Goal: Transaction & Acquisition: Purchase product/service

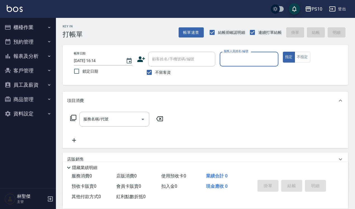
click at [42, 27] on button "櫃檯作業" at bounding box center [27, 27] width 51 height 15
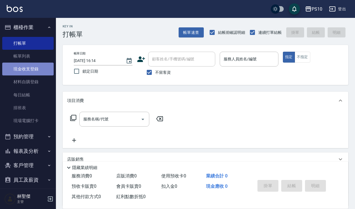
click at [42, 70] on link "現金收支登錄" at bounding box center [27, 69] width 51 height 13
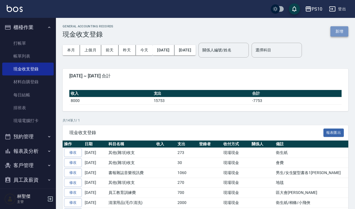
click at [340, 32] on button "新增" at bounding box center [339, 31] width 18 height 10
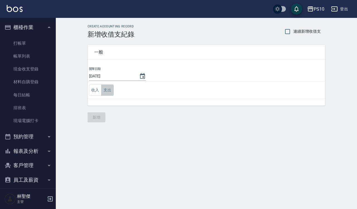
click at [112, 91] on button "支出" at bounding box center [107, 89] width 13 height 11
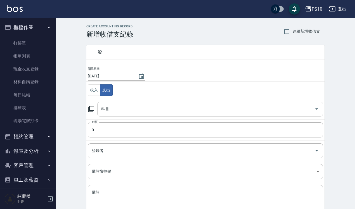
click at [126, 106] on input "科目" at bounding box center [206, 109] width 212 height 10
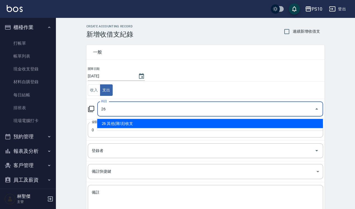
click at [136, 122] on li "26 其他(雜項)收支" at bounding box center [210, 123] width 226 height 9
type input "26 其他(雜項)收支"
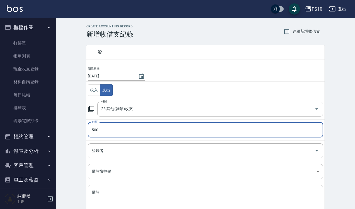
type input "500"
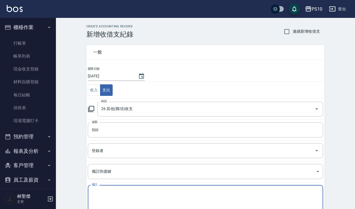
click at [123, 196] on textarea "備註" at bounding box center [205, 199] width 227 height 19
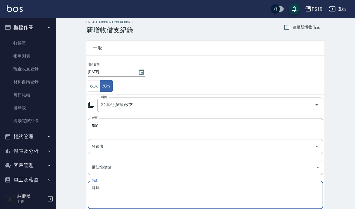
type textarea "拜拜"
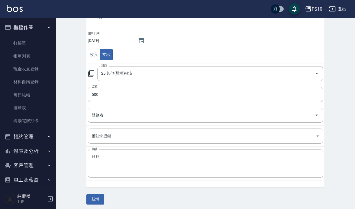
scroll to position [38, 0]
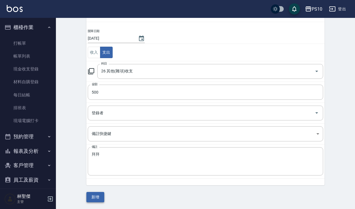
click at [97, 194] on button "新增" at bounding box center [95, 197] width 18 height 10
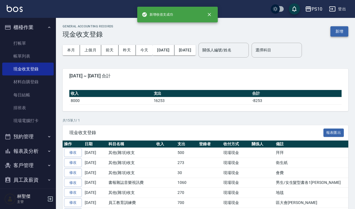
click at [336, 29] on button "新增" at bounding box center [339, 31] width 18 height 10
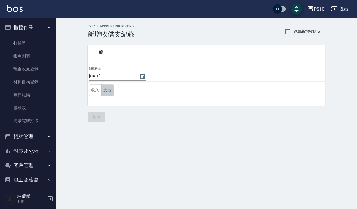
click at [108, 92] on button "支出" at bounding box center [107, 89] width 13 height 11
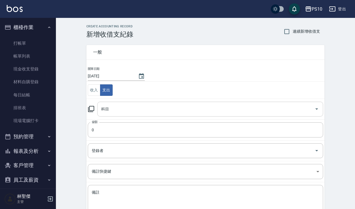
click at [114, 108] on input "科目" at bounding box center [206, 109] width 212 height 10
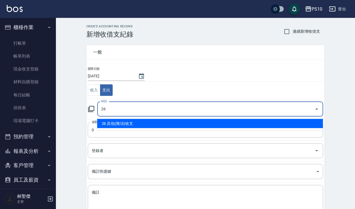
click at [125, 128] on ul "26 其他(雜項)收支" at bounding box center [210, 124] width 226 height 14
click at [119, 125] on li "26 其他(雜項)收支" at bounding box center [210, 123] width 226 height 9
type input "26 其他(雜項)收支"
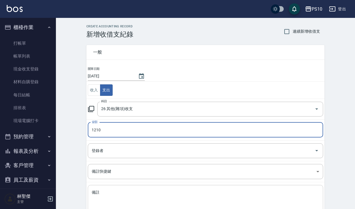
scroll to position [35, 0]
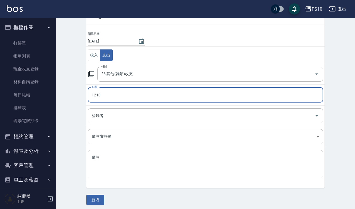
type input "1210"
click at [113, 171] on textarea "備註" at bounding box center [205, 164] width 227 height 19
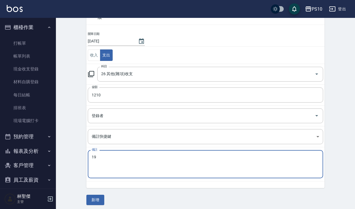
type textarea "1"
click at [114, 161] on textarea "滅火氣" at bounding box center [205, 164] width 227 height 19
type textarea "滅火器"
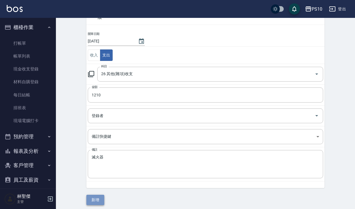
click at [98, 201] on button "新增" at bounding box center [95, 200] width 18 height 10
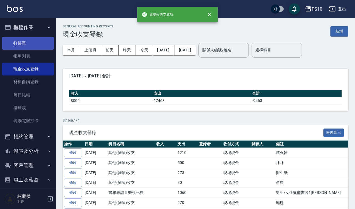
click at [27, 47] on link "打帳單" at bounding box center [27, 43] width 51 height 13
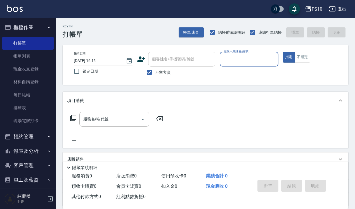
drag, startPoint x: 0, startPoint y: 22, endPoint x: 245, endPoint y: 59, distance: 247.4
click at [245, 59] on input "服務人員姓名/編號" at bounding box center [249, 59] width 54 height 10
type input "[PERSON_NAME]-12"
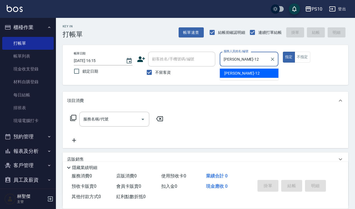
type button "true"
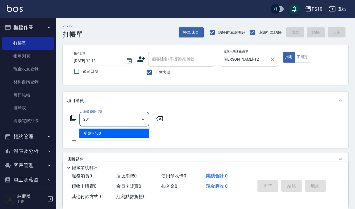
type input "剪髮(201)"
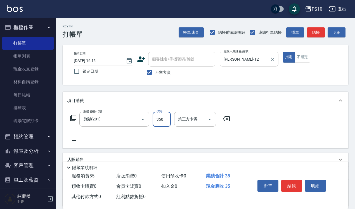
type input "350"
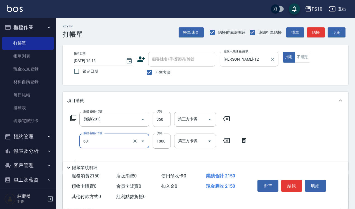
type input "醫學頭皮(601)"
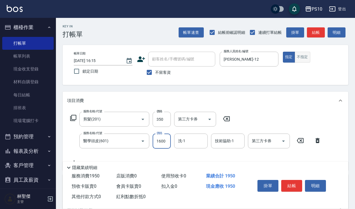
type input "1600"
click at [298, 59] on button "不指定" at bounding box center [302, 57] width 16 height 11
click at [295, 185] on button "結帳" at bounding box center [291, 186] width 21 height 12
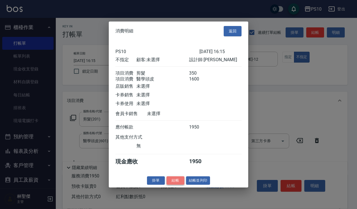
click at [175, 180] on button "結帳" at bounding box center [176, 180] width 18 height 9
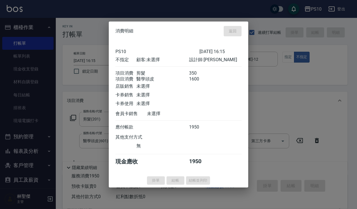
type input "[DATE] 16:34"
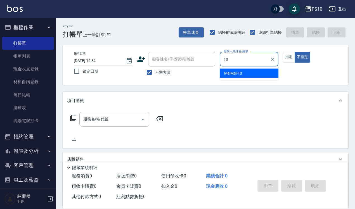
type input "MeiMei-10"
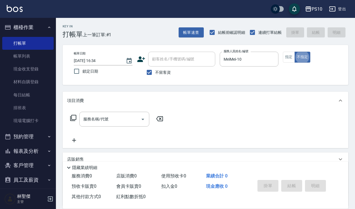
type button "false"
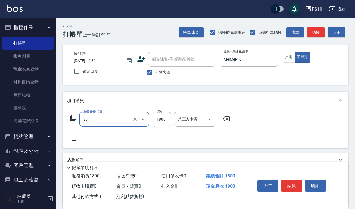
type input "冷燙短髮(301)"
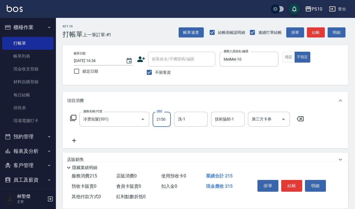
type input "2150"
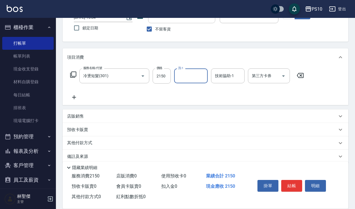
scroll to position [51, 0]
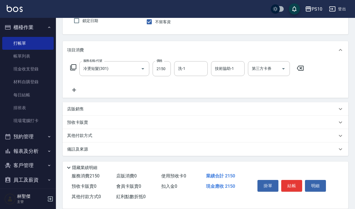
click at [83, 134] on p "其他付款方式" at bounding box center [81, 136] width 28 height 6
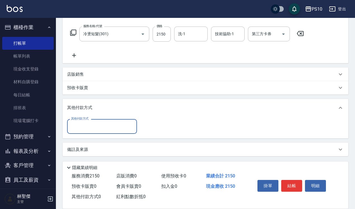
scroll to position [85, 0]
click at [92, 126] on input "其他付款方式" at bounding box center [102, 126] width 65 height 10
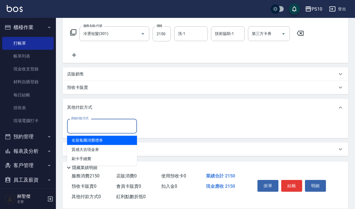
click at [109, 137] on span "名留集團消費禮券" at bounding box center [102, 140] width 70 height 9
type input "名留集團消費禮券"
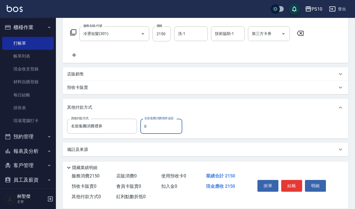
drag, startPoint x: 149, startPoint y: 124, endPoint x: 142, endPoint y: 124, distance: 7.8
click at [142, 124] on input "0" at bounding box center [161, 126] width 42 height 15
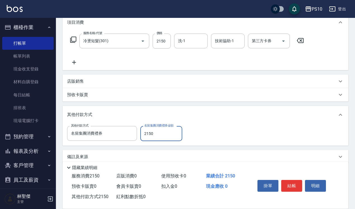
scroll to position [0, 0]
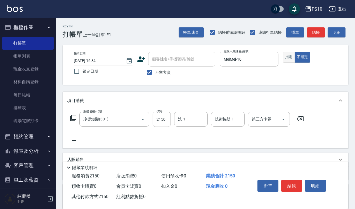
type input "2150"
click at [288, 59] on button "指定" at bounding box center [289, 57] width 12 height 11
click at [288, 182] on button "結帳" at bounding box center [291, 186] width 21 height 12
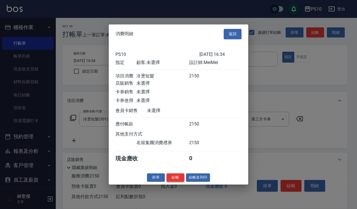
click at [173, 178] on button "結帳" at bounding box center [176, 177] width 18 height 9
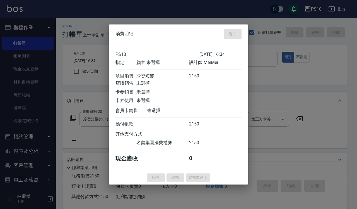
type input "[DATE] 16:35"
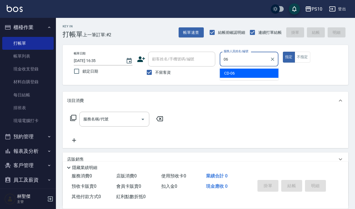
type input "CD-06"
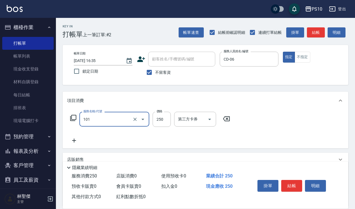
type input "洗髮(101)"
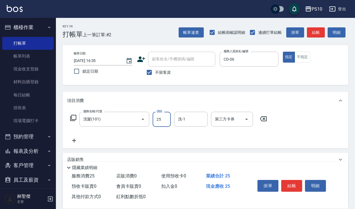
type input "250"
click at [286, 183] on button "結帳" at bounding box center [291, 186] width 21 height 12
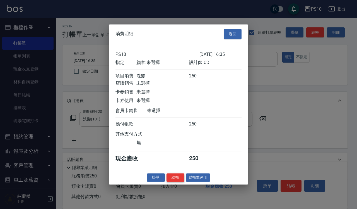
click at [178, 180] on button "結帳" at bounding box center [176, 177] width 18 height 9
